Goal: Information Seeking & Learning: Learn about a topic

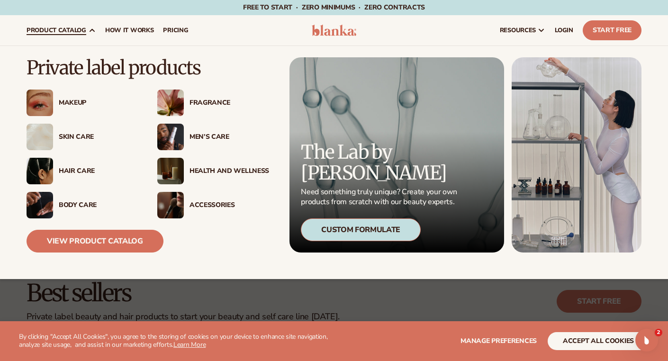
click at [331, 227] on div "Custom Formulate" at bounding box center [361, 229] width 120 height 23
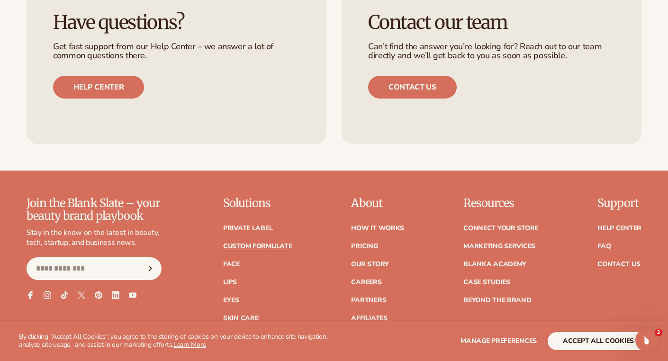
scroll to position [1232, 0]
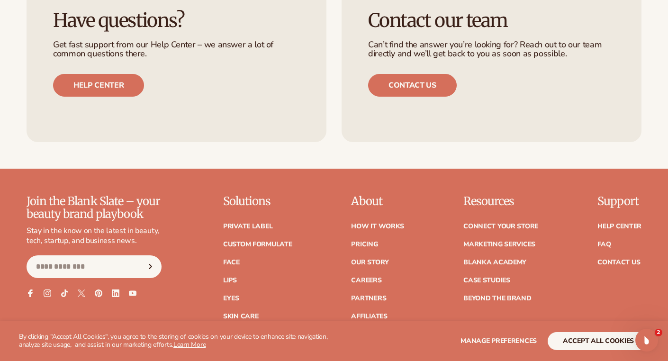
click at [373, 280] on link "Careers" at bounding box center [366, 280] width 30 height 7
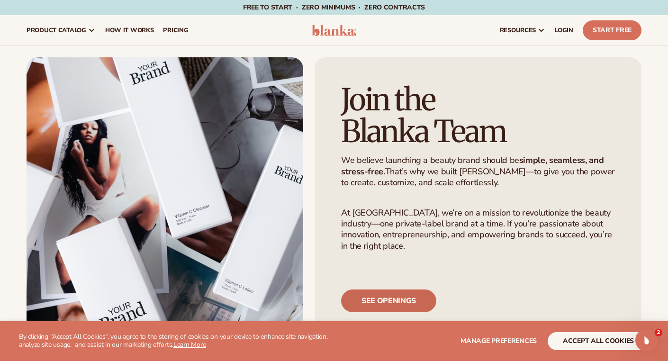
click at [383, 311] on link "See openings" at bounding box center [388, 300] width 95 height 23
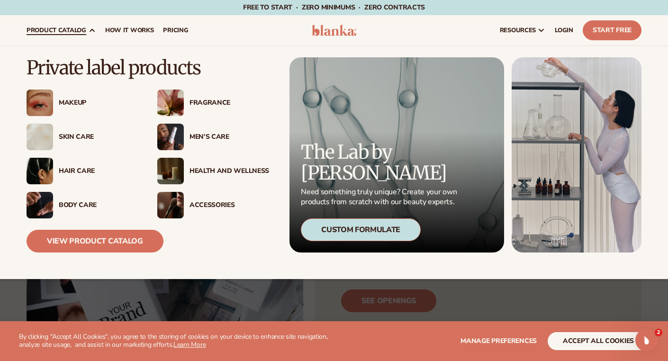
click at [71, 137] on div "Skin Care" at bounding box center [99, 137] width 80 height 8
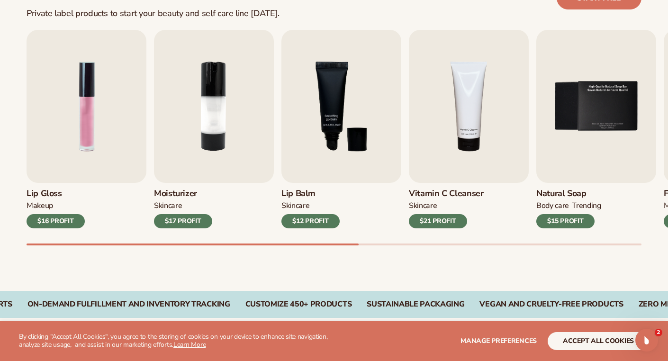
scroll to position [322, 0]
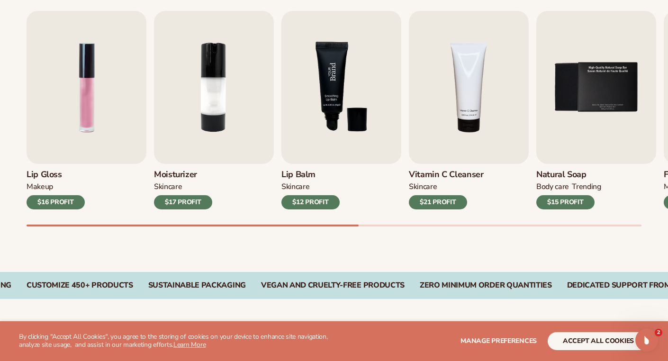
click at [342, 132] on img "3 / 9" at bounding box center [341, 87] width 120 height 153
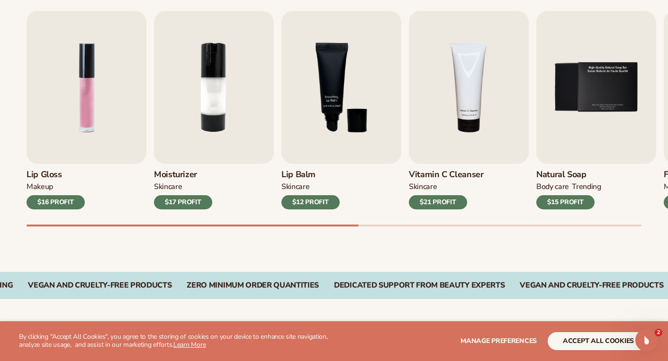
click at [324, 205] on div "$12 PROFIT" at bounding box center [310, 202] width 58 height 14
click at [610, 227] on div "Best sellers Private label products to start your beauty and self care line [DA…" at bounding box center [334, 102] width 668 height 340
click at [661, 105] on div "Lip Gloss MAKEUP $16 PROFIT Moisturizer SKINCARE $17 PROFIT SKINCARE mens" at bounding box center [347, 119] width 641 height 216
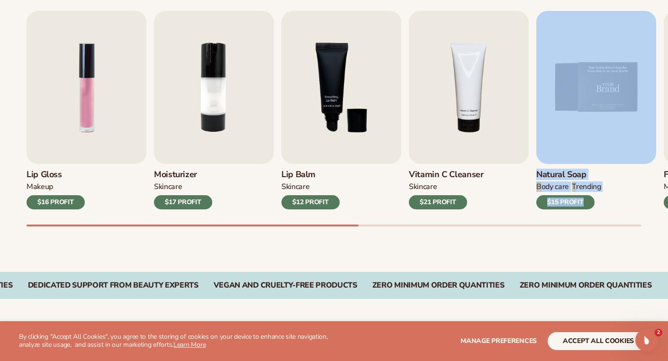
drag, startPoint x: 661, startPoint y: 105, endPoint x: 591, endPoint y: 92, distance: 71.2
click at [590, 92] on div "Lip Gloss MAKEUP $16 PROFIT Moisturizer SKINCARE $17 PROFIT SKINCARE mens" at bounding box center [347, 119] width 641 height 216
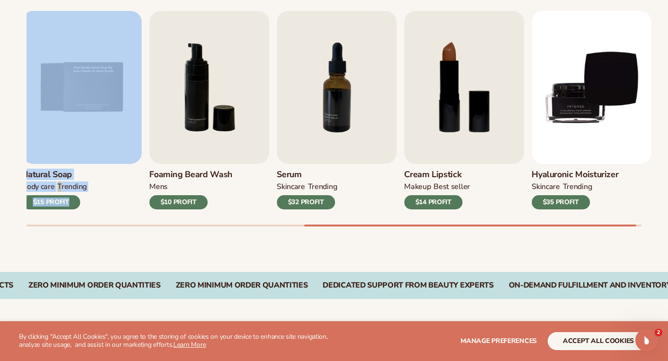
click at [463, 204] on div "Lip Gloss MAKEUP $16 PROFIT Moisturizer SKINCARE $17 PROFIT SKINCARE mens" at bounding box center [347, 119] width 641 height 216
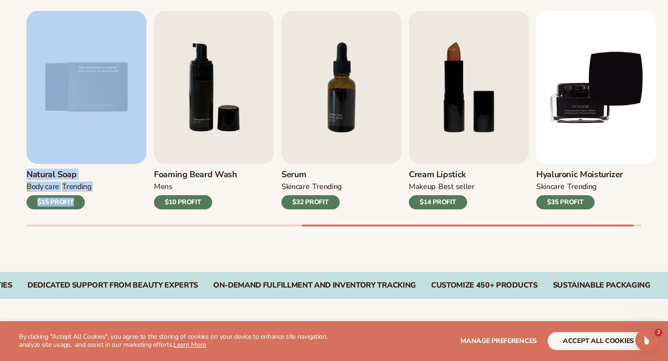
click at [326, 186] on div "TRENDING" at bounding box center [326, 187] width 29 height 10
